Goal: Task Accomplishment & Management: Manage account settings

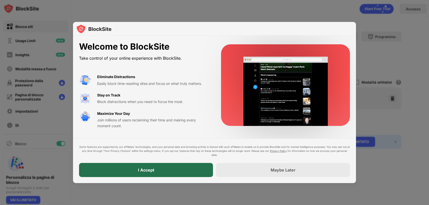
click at [145, 170] on div "I Accept" at bounding box center [146, 170] width 16 height 5
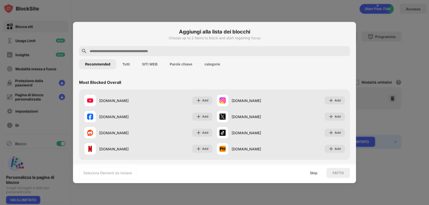
click at [195, 59] on button "Parole chiave" at bounding box center [181, 64] width 35 height 10
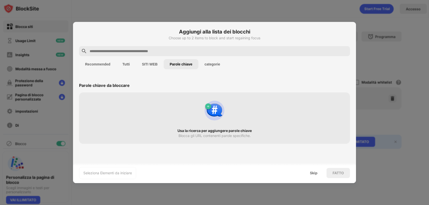
click at [215, 65] on button "categorie" at bounding box center [213, 64] width 28 height 10
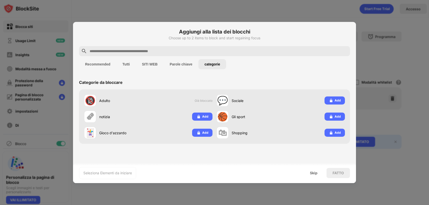
click at [188, 65] on button "Parole chiave" at bounding box center [181, 64] width 35 height 10
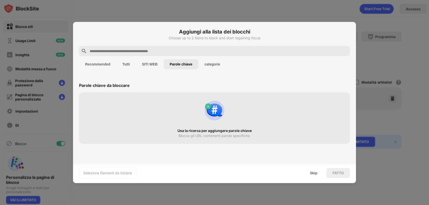
click at [143, 106] on div "Usa la ricerca per aggiungere parole chiave Blocca gli URL contenenti parole sp…" at bounding box center [214, 117] width 265 height 45
click at [145, 50] on input "text" at bounding box center [218, 51] width 259 height 6
click at [95, 171] on div "Seleziona Elementi da iniziare" at bounding box center [107, 173] width 49 height 5
click at [119, 123] on div "Usa la ricerca per aggiungere parole chiave Blocca gli URL contenenti parole sp…" at bounding box center [214, 117] width 265 height 45
click at [148, 67] on button "SITI WEB" at bounding box center [150, 64] width 28 height 10
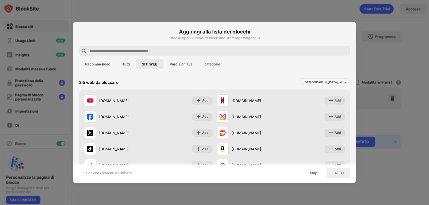
click at [120, 63] on button "Tutti" at bounding box center [125, 64] width 19 height 10
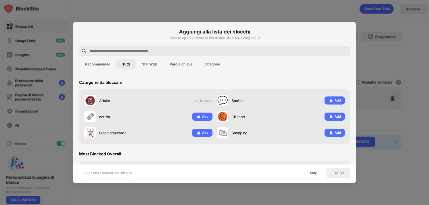
click at [105, 63] on button "Recommended" at bounding box center [97, 64] width 37 height 10
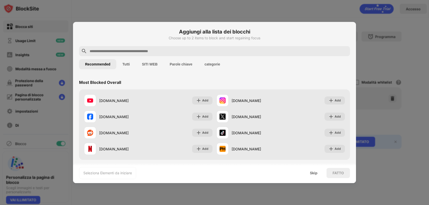
click at [113, 140] on div "[DOMAIN_NAME] Add" at bounding box center [148, 133] width 133 height 16
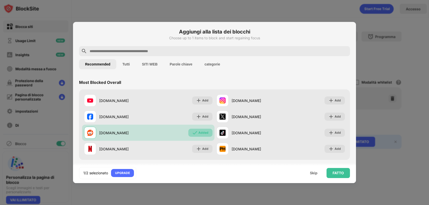
click at [197, 136] on div "Added" at bounding box center [200, 133] width 24 height 8
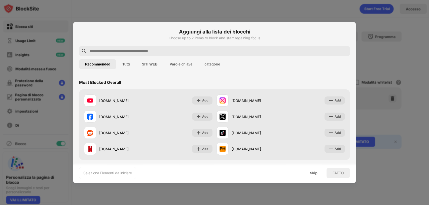
click at [337, 174] on div "FATTO" at bounding box center [338, 173] width 11 height 4
click at [128, 68] on button "Tutti" at bounding box center [125, 64] width 19 height 10
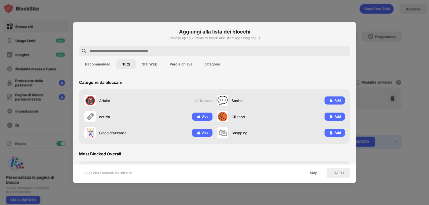
click at [149, 63] on button "SITI WEB" at bounding box center [150, 64] width 28 height 10
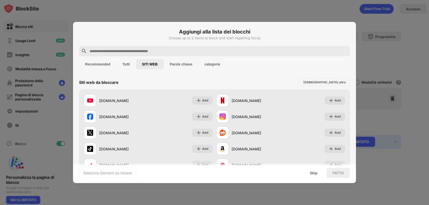
click at [189, 64] on button "Parole chiave" at bounding box center [181, 64] width 35 height 10
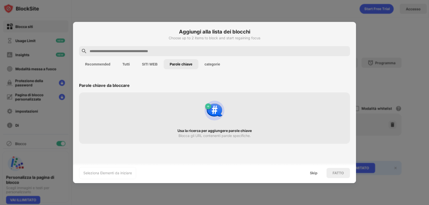
click at [225, 64] on button "categorie" at bounding box center [213, 64] width 28 height 10
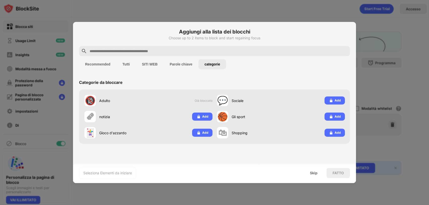
click at [195, 95] on div "🔞 Adulto Già bloccato" at bounding box center [148, 100] width 133 height 16
click at [185, 61] on button "Parole chiave" at bounding box center [181, 64] width 35 height 10
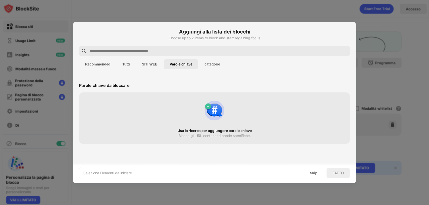
click at [142, 62] on button "SITI WEB" at bounding box center [150, 64] width 28 height 10
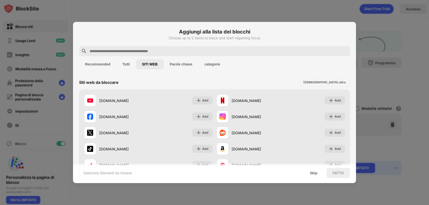
click at [120, 63] on button "Tutti" at bounding box center [125, 64] width 19 height 10
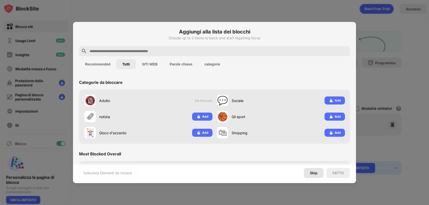
click at [314, 174] on div "Skip" at bounding box center [314, 173] width 8 height 4
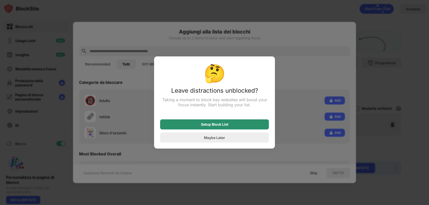
click at [241, 127] on div "Setup Block List" at bounding box center [214, 124] width 109 height 10
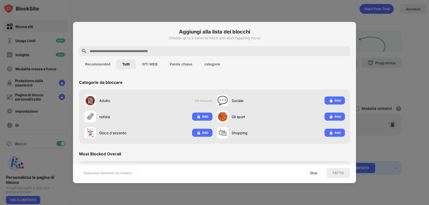
click at [92, 63] on button "Recommended" at bounding box center [97, 64] width 37 height 10
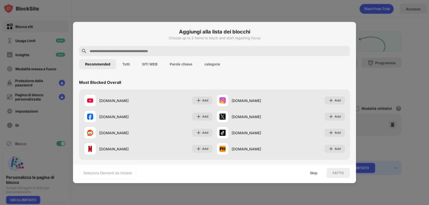
scroll to position [25, 0]
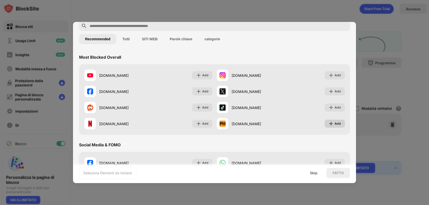
click at [329, 126] on img at bounding box center [331, 123] width 5 height 5
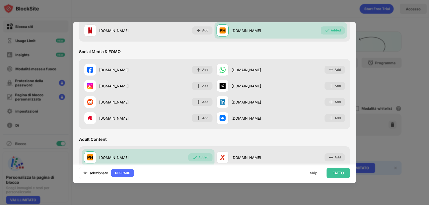
scroll to position [126, 0]
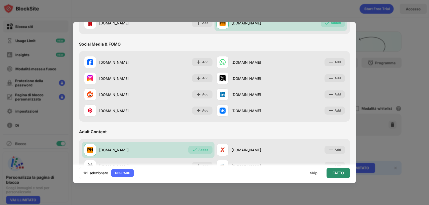
click at [336, 177] on div "FATTO" at bounding box center [338, 173] width 23 height 10
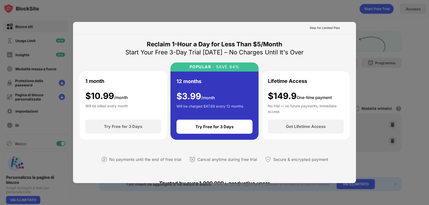
scroll to position [0, 0]
click at [330, 27] on div "Skip for Limited Plan" at bounding box center [325, 27] width 30 height 5
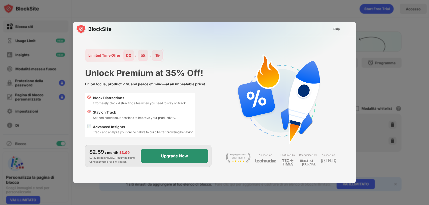
scroll to position [12, 0]
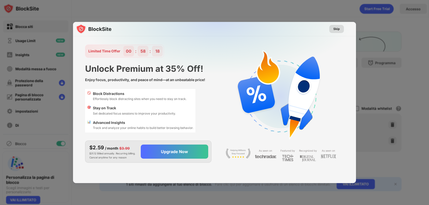
click at [339, 28] on div "Skip" at bounding box center [337, 28] width 7 height 5
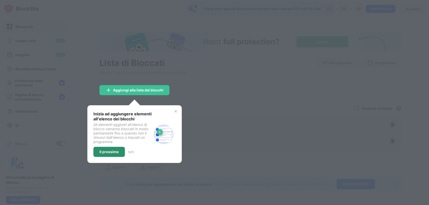
click at [109, 153] on div "Il prossimo" at bounding box center [108, 152] width 31 height 10
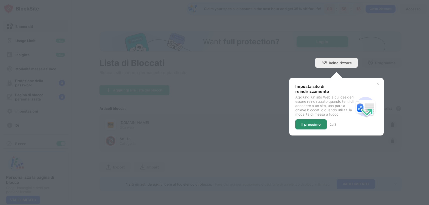
click at [317, 126] on div "Il prossimo" at bounding box center [311, 124] width 19 height 4
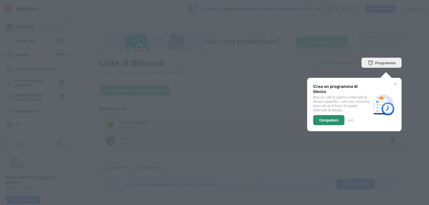
click at [341, 117] on div "Congedare" at bounding box center [328, 120] width 31 height 10
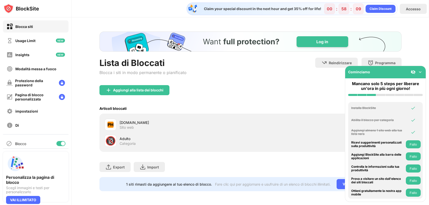
click at [422, 72] on img at bounding box center [420, 72] width 5 height 5
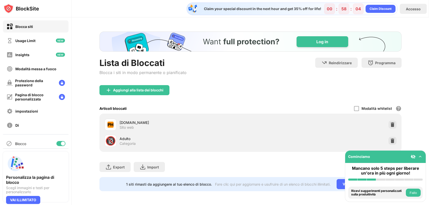
click at [416, 193] on button "Fallo" at bounding box center [413, 193] width 15 height 8
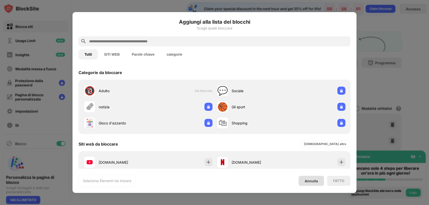
click at [308, 179] on div "Annulla" at bounding box center [311, 181] width 13 height 4
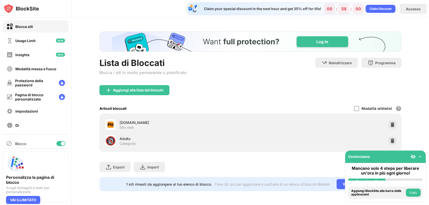
click at [411, 192] on button "Fallo" at bounding box center [413, 193] width 15 height 8
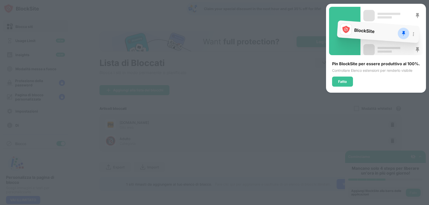
click at [351, 79] on div "Fatto" at bounding box center [342, 82] width 21 height 10
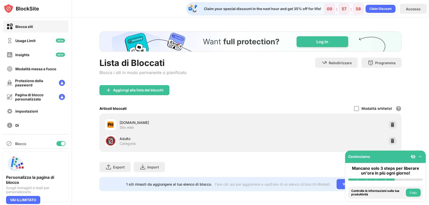
click at [411, 194] on button "Fallo" at bounding box center [413, 193] width 15 height 8
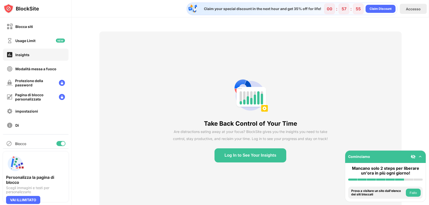
click at [414, 193] on button "Fallo" at bounding box center [413, 193] width 15 height 8
click at [409, 192] on button "Fallo" at bounding box center [413, 193] width 15 height 8
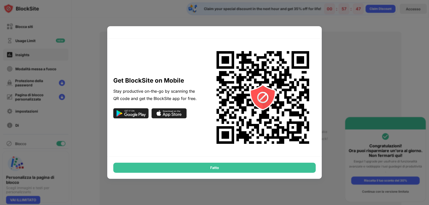
click at [230, 169] on div "Fatto" at bounding box center [214, 168] width 203 height 10
